Goal: Task Accomplishment & Management: Manage account settings

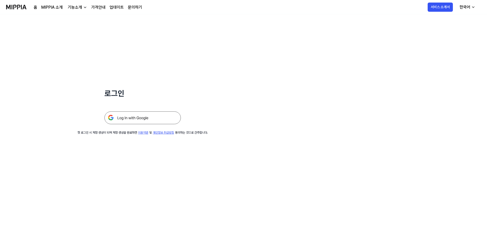
click at [143, 119] on img at bounding box center [142, 117] width 76 height 13
